Goal: Transaction & Acquisition: Purchase product/service

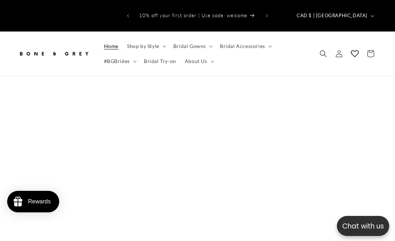
scroll to position [0, 395]
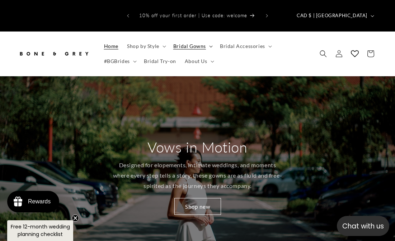
click at [184, 43] on span "Bridal Gowns" at bounding box center [189, 46] width 33 height 6
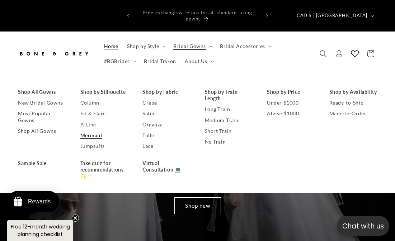
scroll to position [0, 0]
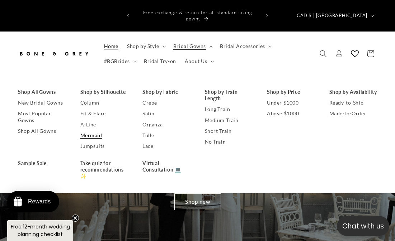
drag, startPoint x: 87, startPoint y: 122, endPoint x: 103, endPoint y: 120, distance: 15.5
click at [99, 130] on link "Mermaid" at bounding box center [104, 135] width 48 height 11
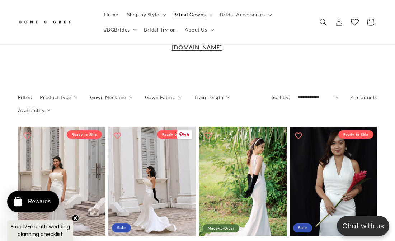
scroll to position [324, 0]
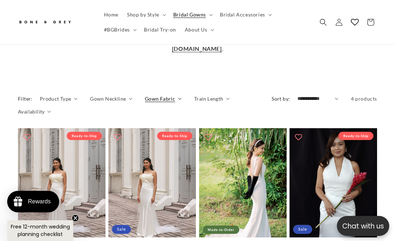
click at [155, 95] on span "Gown Fabric" at bounding box center [160, 99] width 30 height 8
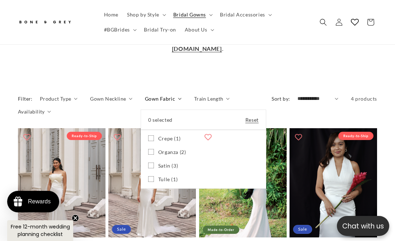
scroll to position [0, 125]
click at [148, 163] on icon at bounding box center [151, 166] width 6 height 6
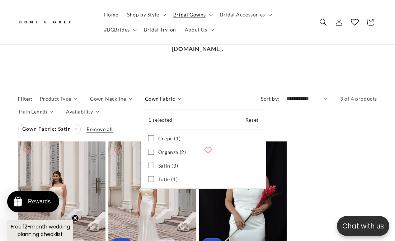
click at [158, 95] on summary "Gown Fabric" at bounding box center [163, 99] width 37 height 8
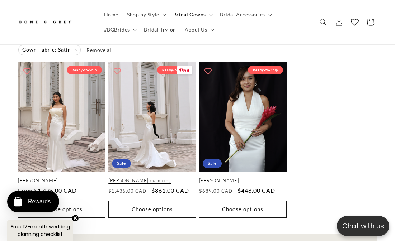
scroll to position [403, 0]
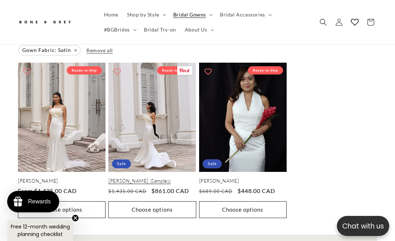
click at [124, 178] on link "[PERSON_NAME] (Samples)" at bounding box center [151, 181] width 87 height 6
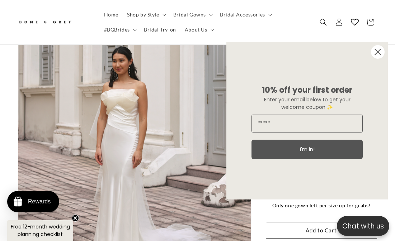
scroll to position [165, 0]
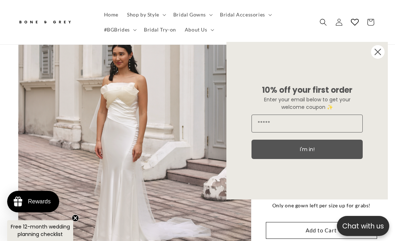
click at [376, 52] on circle "Close dialog" at bounding box center [378, 52] width 14 height 14
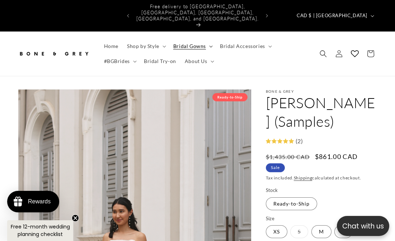
scroll to position [0, 0]
click at [189, 43] on span "Bridal Gowns" at bounding box center [189, 46] width 33 height 6
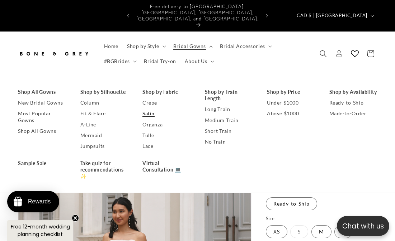
click at [148, 108] on link "Satin" at bounding box center [166, 113] width 48 height 11
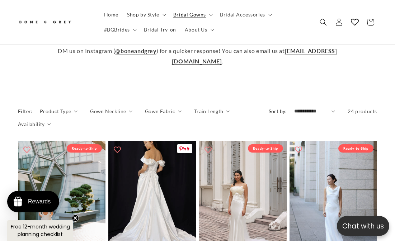
scroll to position [299, 0]
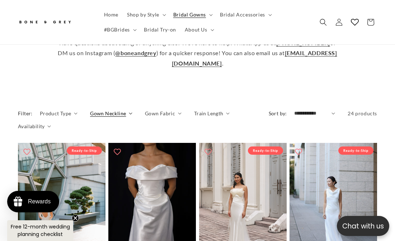
click at [100, 110] on span "Gown Neckline" at bounding box center [108, 114] width 36 height 8
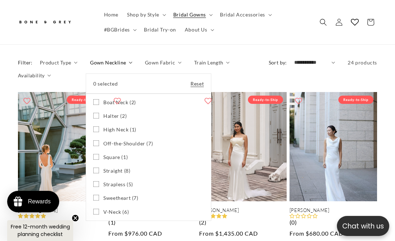
scroll to position [0, 251]
click at [94, 195] on icon at bounding box center [96, 198] width 6 height 6
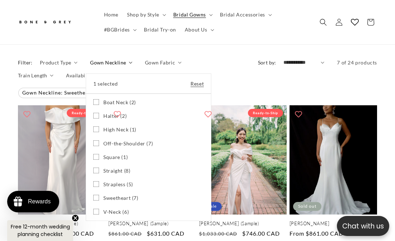
click at [93, 181] on icon at bounding box center [96, 184] width 6 height 6
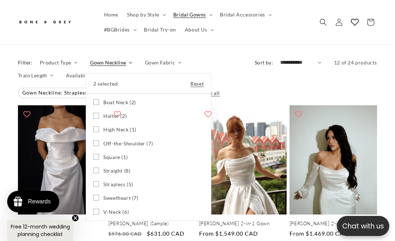
click at [132, 66] on summary "Gown Neckline" at bounding box center [111, 63] width 42 height 8
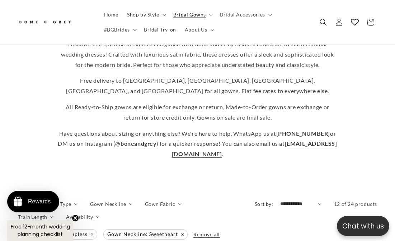
scroll to position [0, 125]
